Goal: Information Seeking & Learning: Learn about a topic

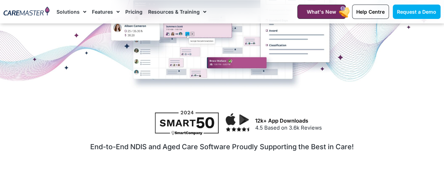
scroll to position [175, 0]
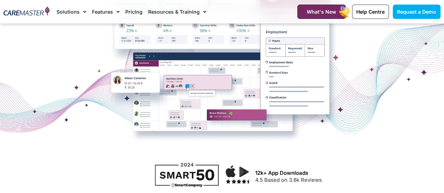
click at [39, 15] on img at bounding box center [27, 12] width 46 height 10
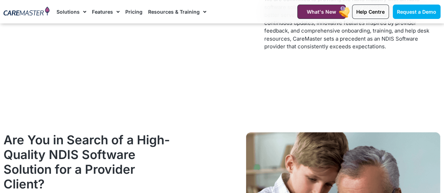
scroll to position [912, 0]
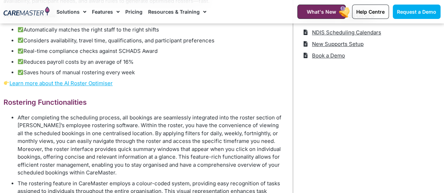
scroll to position [246, 0]
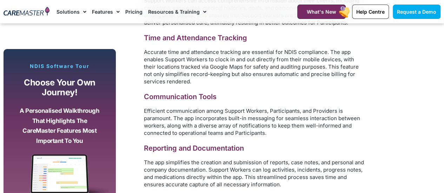
scroll to position [772, 0]
